Goal: Navigation & Orientation: Find specific page/section

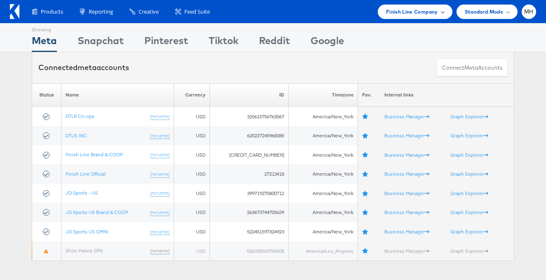
click at [434, 13] on span "Finish Line Company" at bounding box center [412, 11] width 52 height 9
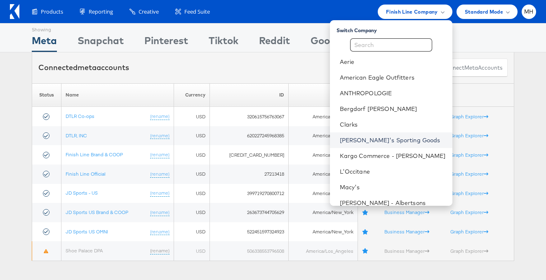
click at [386, 140] on link "[PERSON_NAME]'s Sporting Goods" at bounding box center [393, 140] width 106 height 8
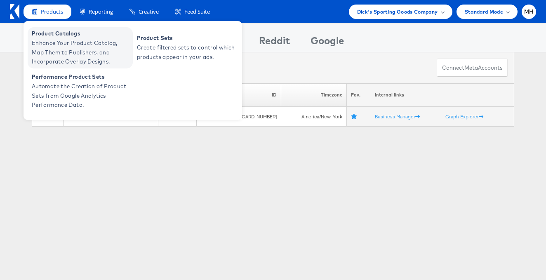
click at [55, 41] on span "Enhance Your Product Catalog, Map Them to Publishers, and Incorporate Overlay D…" at bounding box center [81, 52] width 99 height 28
